Goal: Task Accomplishment & Management: Manage account settings

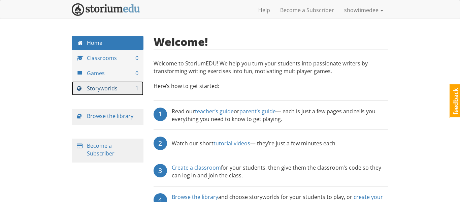
click at [80, 89] on span at bounding box center [82, 88] width 10 height 5
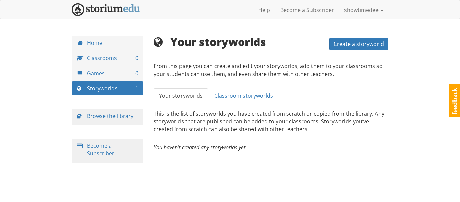
click at [459, 104] on link "Feedback" at bounding box center [455, 101] width 12 height 34
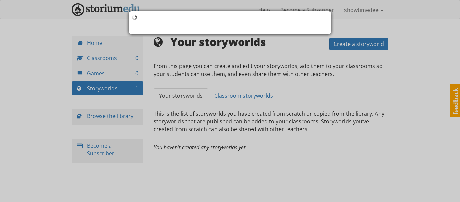
click at [387, 117] on div at bounding box center [230, 101] width 460 height 202
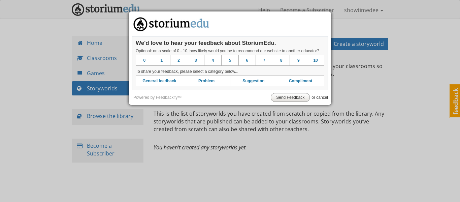
click at [324, 98] on link "or cancel" at bounding box center [320, 97] width 17 height 5
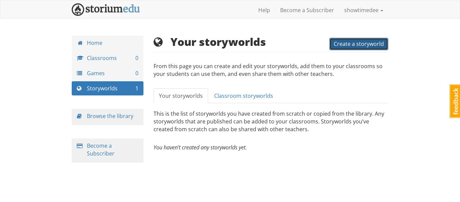
click at [350, 42] on span "Create a storyworld" at bounding box center [359, 43] width 50 height 7
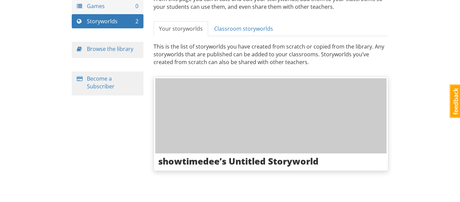
scroll to position [66, 0]
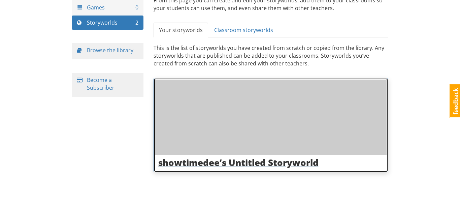
click at [171, 96] on div at bounding box center [271, 117] width 232 height 75
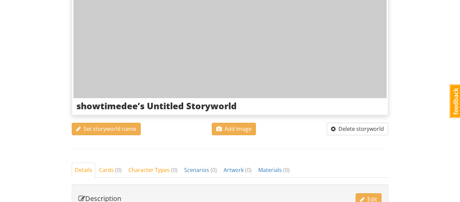
scroll to position [102, 0]
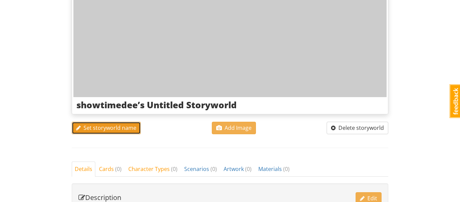
click at [124, 132] on button "Set storyworld name" at bounding box center [106, 128] width 69 height 12
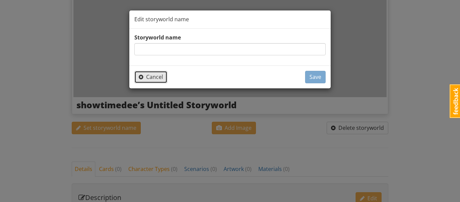
click at [155, 80] on span "Cancel" at bounding box center [151, 76] width 24 height 7
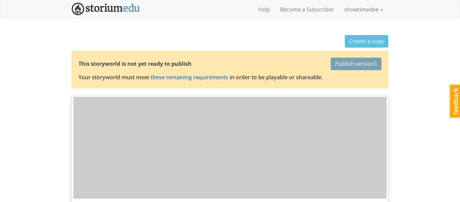
scroll to position [0, 0]
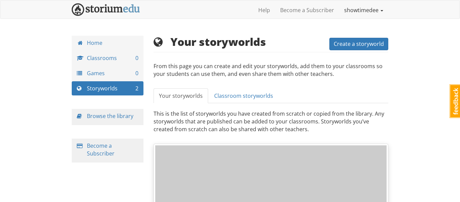
click at [354, 11] on link "showtimedee" at bounding box center [363, 10] width 49 height 17
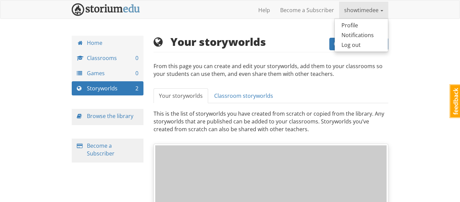
click at [415, 44] on div "showtimedee showtimedee 1 Toggle navigation Help Become a Subscriber showtimede…" at bounding box center [230, 134] width 460 height 269
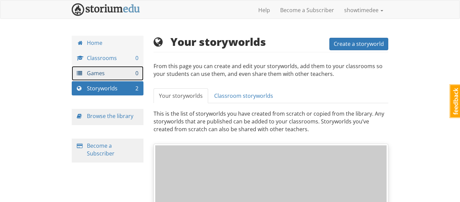
click at [111, 74] on link "Games 0" at bounding box center [108, 73] width 72 height 14
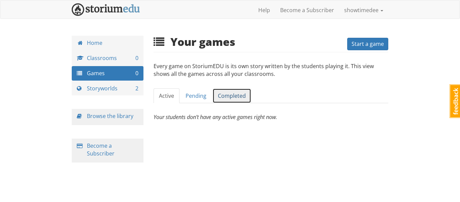
click at [236, 99] on link "Completed" at bounding box center [232, 95] width 39 height 15
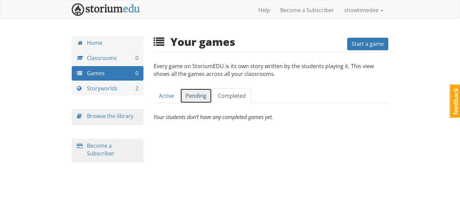
click at [200, 94] on link "Pending" at bounding box center [196, 95] width 32 height 15
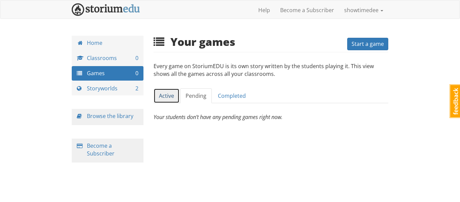
click at [162, 88] on link "Active" at bounding box center [167, 95] width 26 height 15
click at [376, 13] on link "showtimedee" at bounding box center [363, 10] width 49 height 17
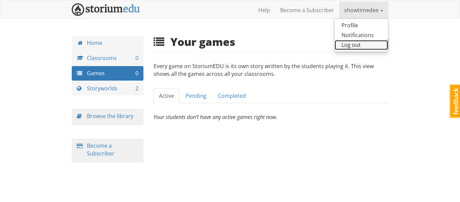
click at [356, 44] on link "Log out" at bounding box center [361, 45] width 53 height 10
